Goal: Transaction & Acquisition: Obtain resource

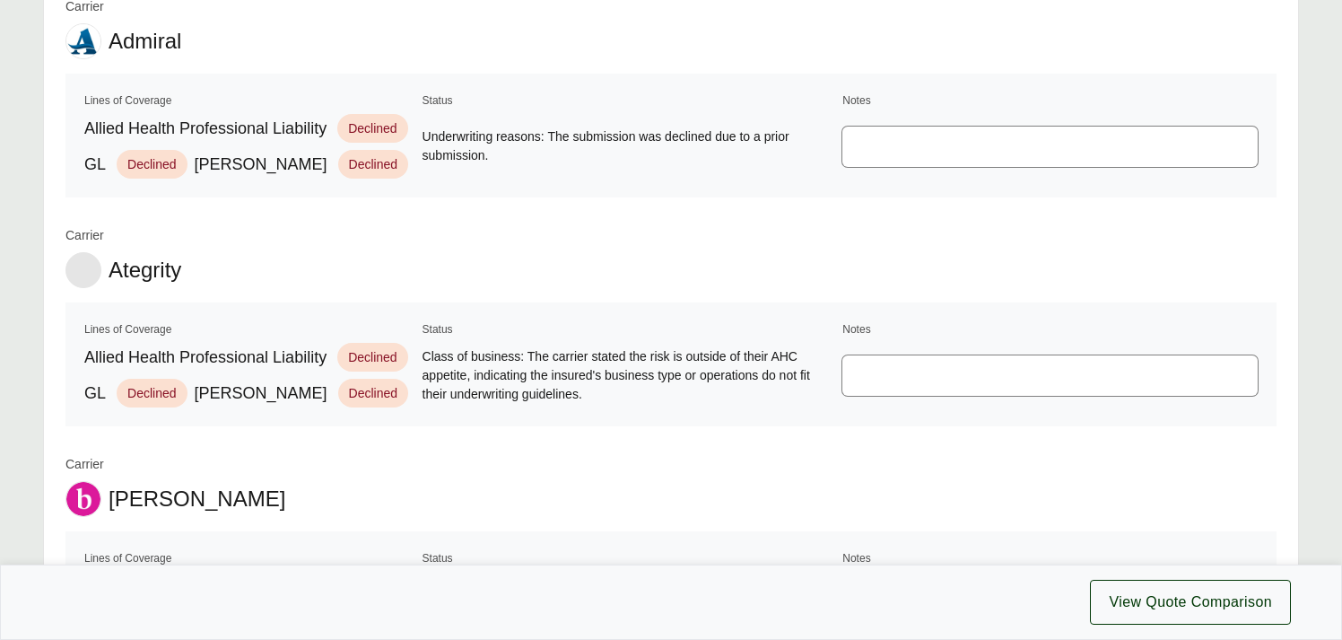
scroll to position [1611, 0]
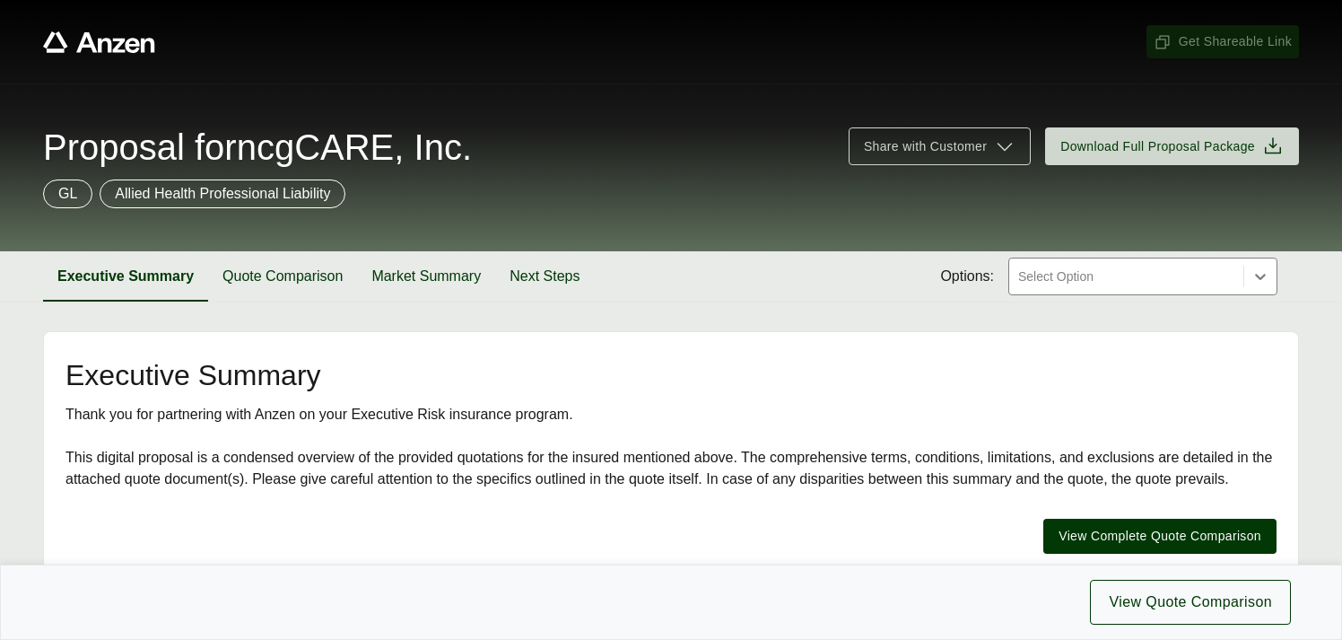
click at [1216, 39] on span "Get Shareable Link" at bounding box center [1223, 41] width 138 height 19
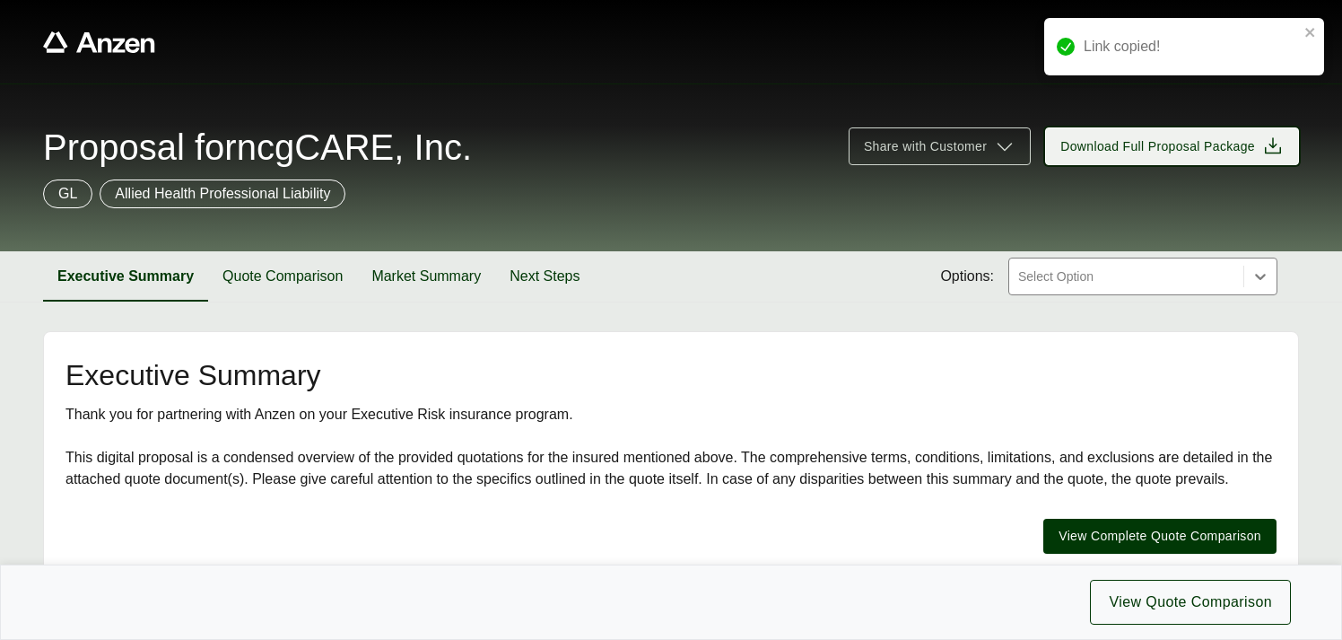
click at [1175, 144] on span "Download Full Proposal Package" at bounding box center [1157, 146] width 195 height 19
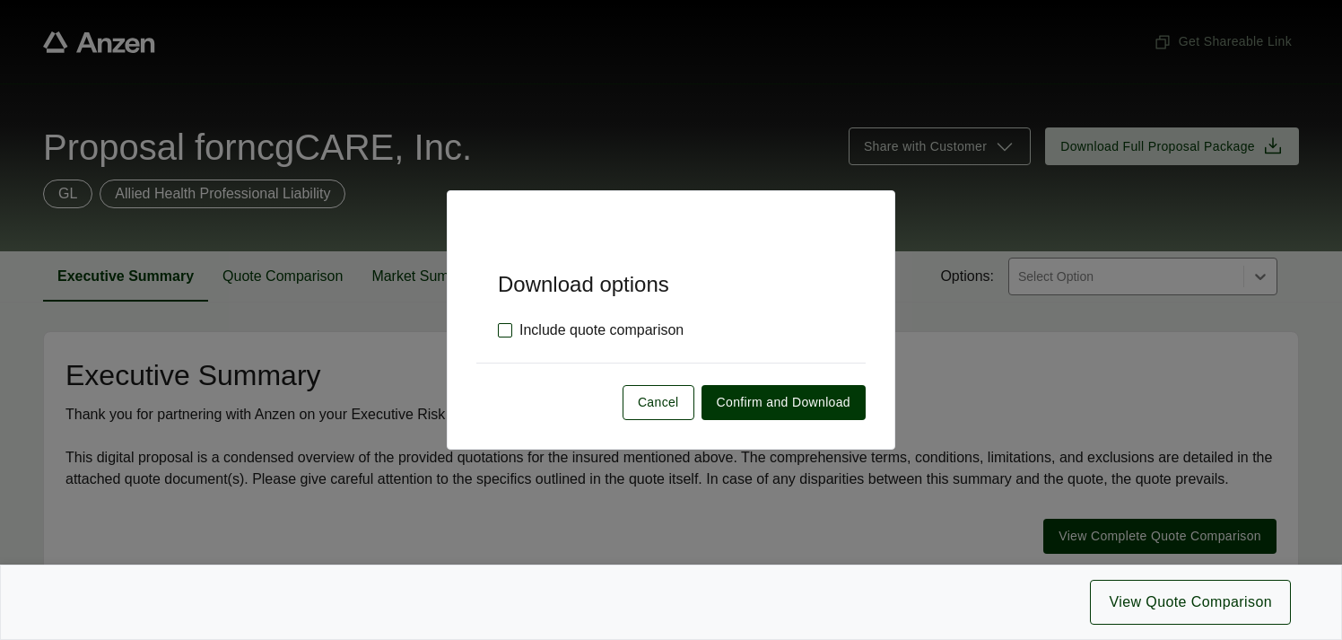
click at [502, 327] on label "Include quote comparison" at bounding box center [591, 330] width 186 height 22
click at [763, 406] on span "Confirm and Download" at bounding box center [784, 402] width 134 height 19
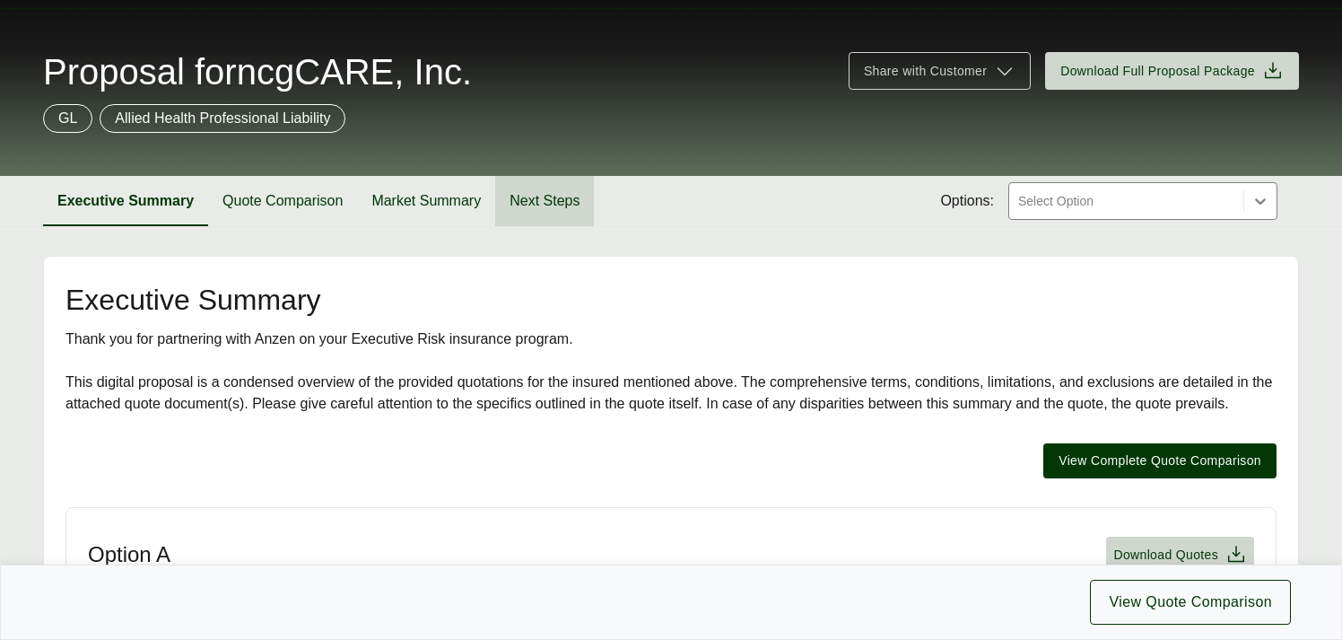
scroll to position [59, 0]
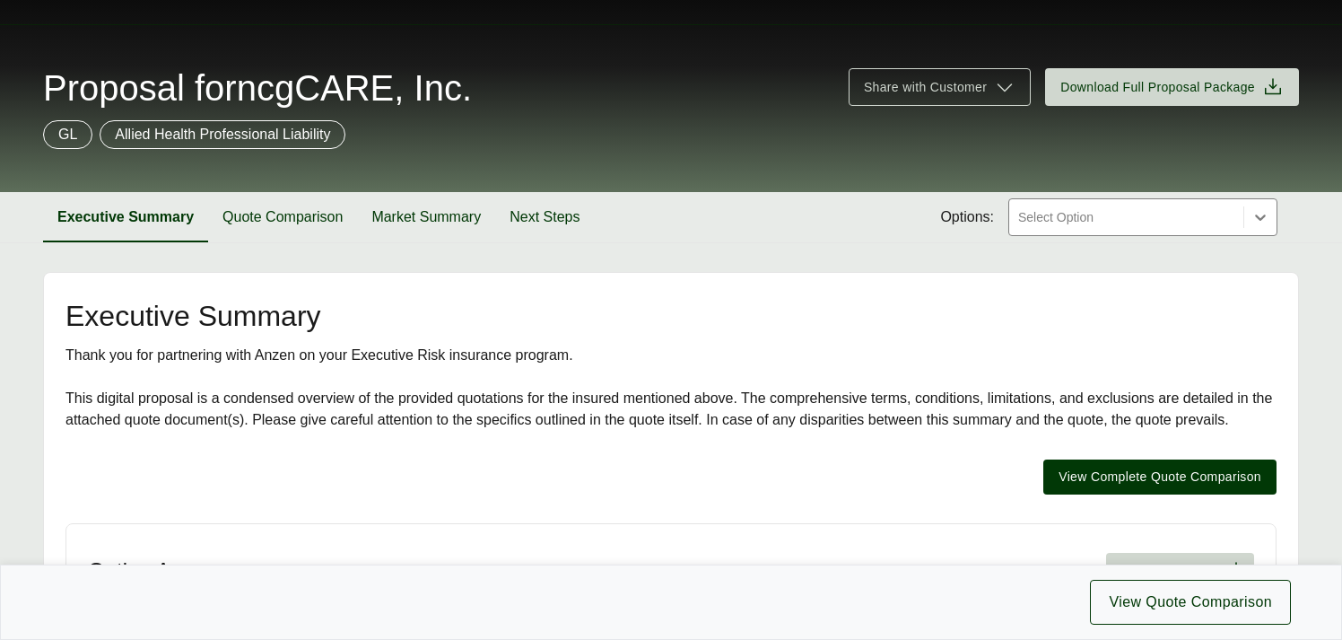
click at [217, 86] on span "Proposal for ncgCARE, Inc." at bounding box center [257, 88] width 429 height 36
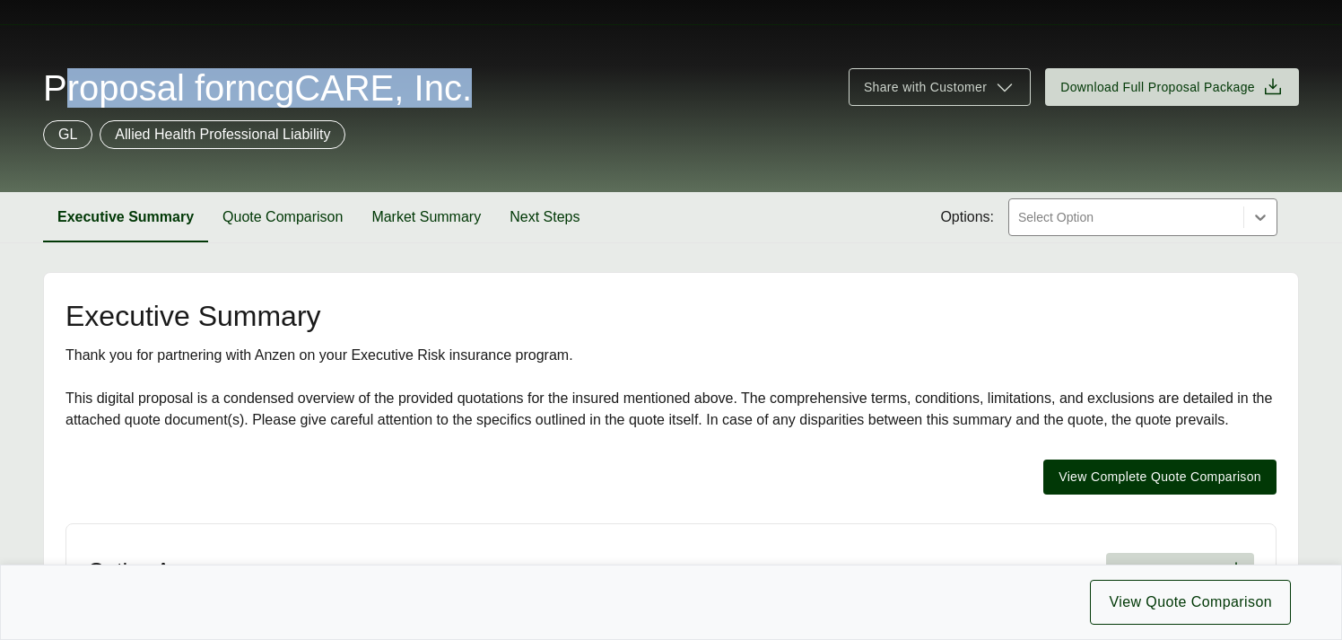
click at [217, 86] on span "Proposal for ncgCARE, Inc." at bounding box center [257, 88] width 429 height 36
copy span "Proposal for ncgCARE, Inc."
